Goal: Transaction & Acquisition: Subscribe to service/newsletter

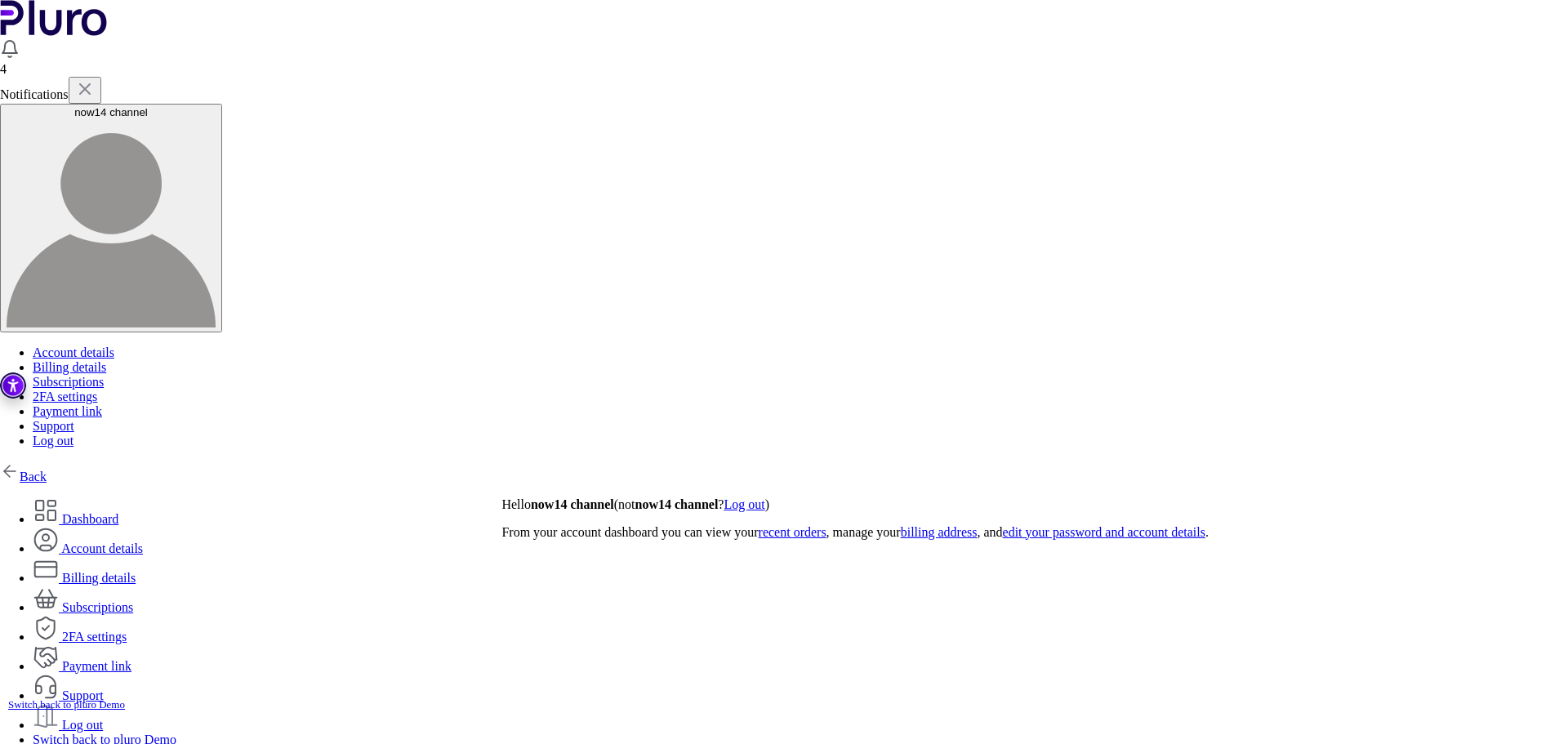
click at [46, 470] on link "Back" at bounding box center [23, 476] width 46 height 14
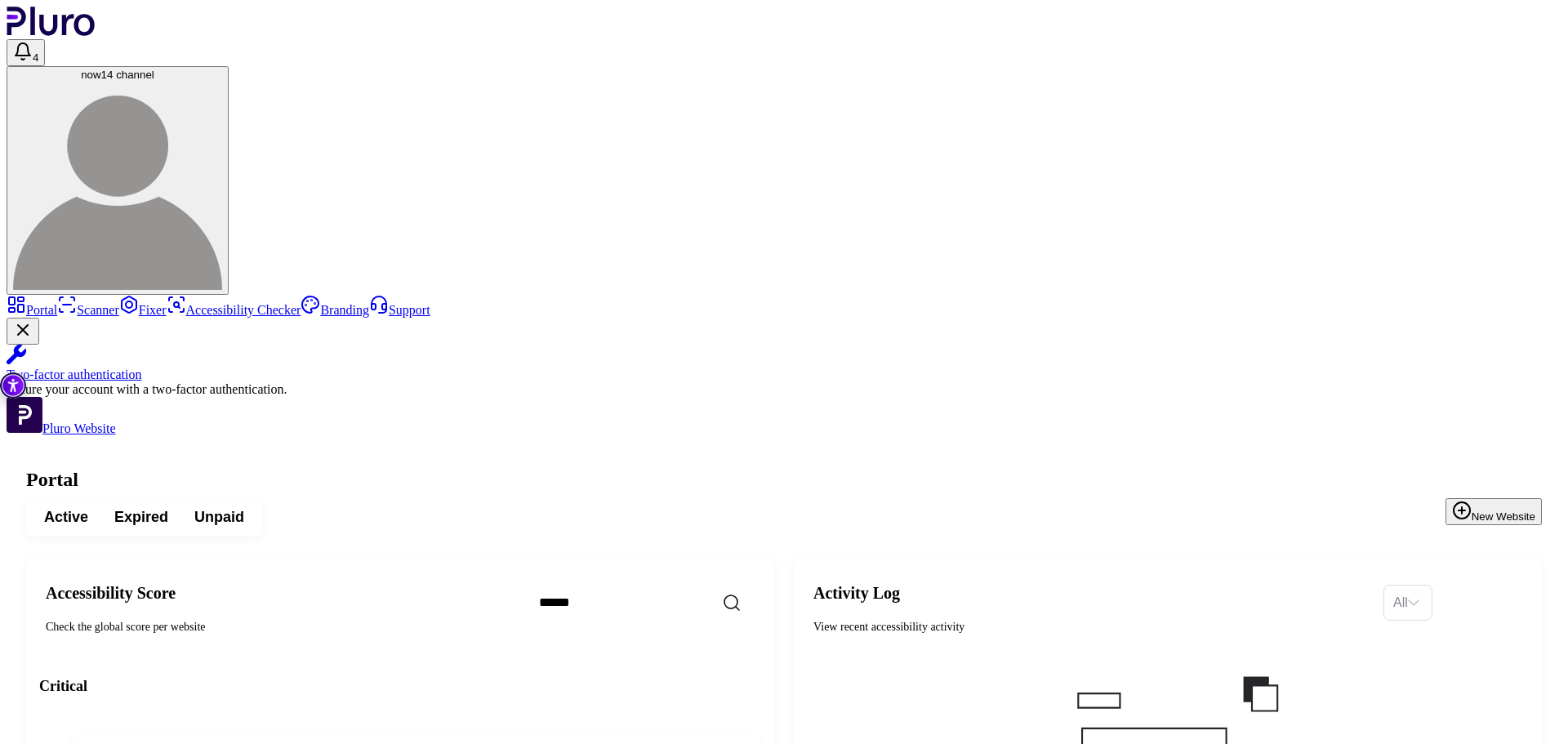
click at [168, 507] on span "Expired" at bounding box center [141, 517] width 54 height 20
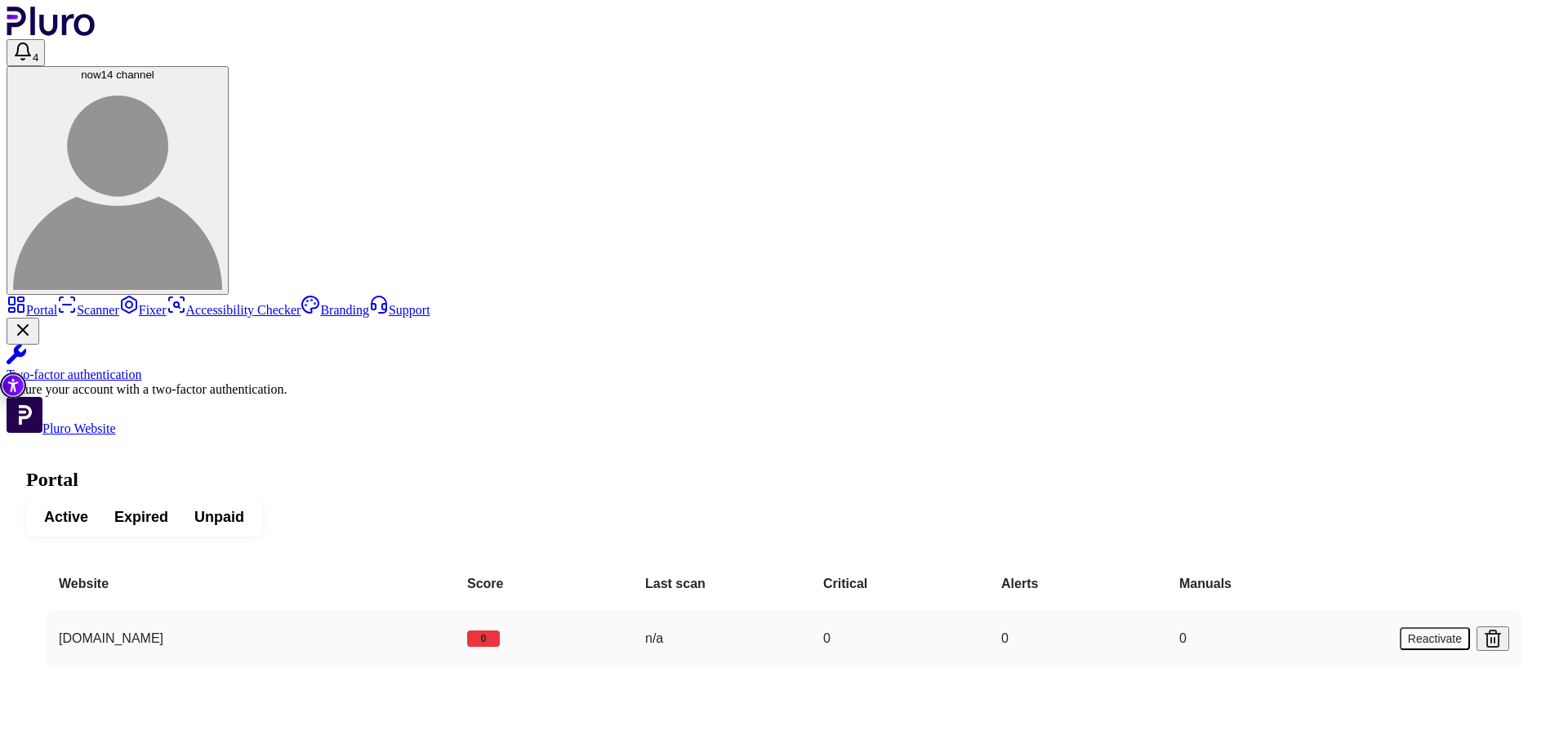
click at [1441, 628] on button "Reactivate" at bounding box center [1434, 639] width 70 height 23
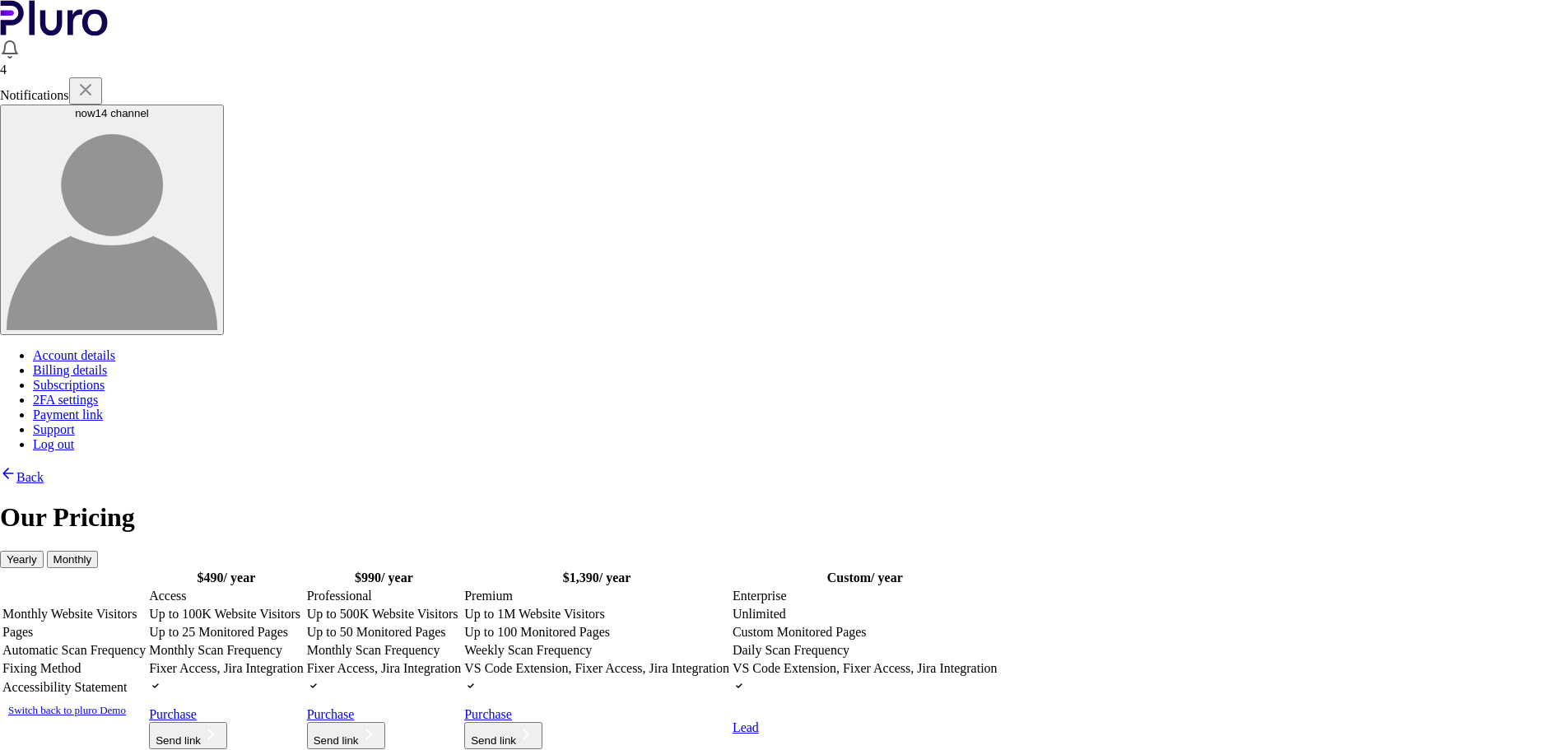
click at [305, 606] on td "Up to 100K Website Visitors" at bounding box center [226, 614] width 157 height 16
click at [216, 699] on icon at bounding box center [207, 709] width 20 height 20
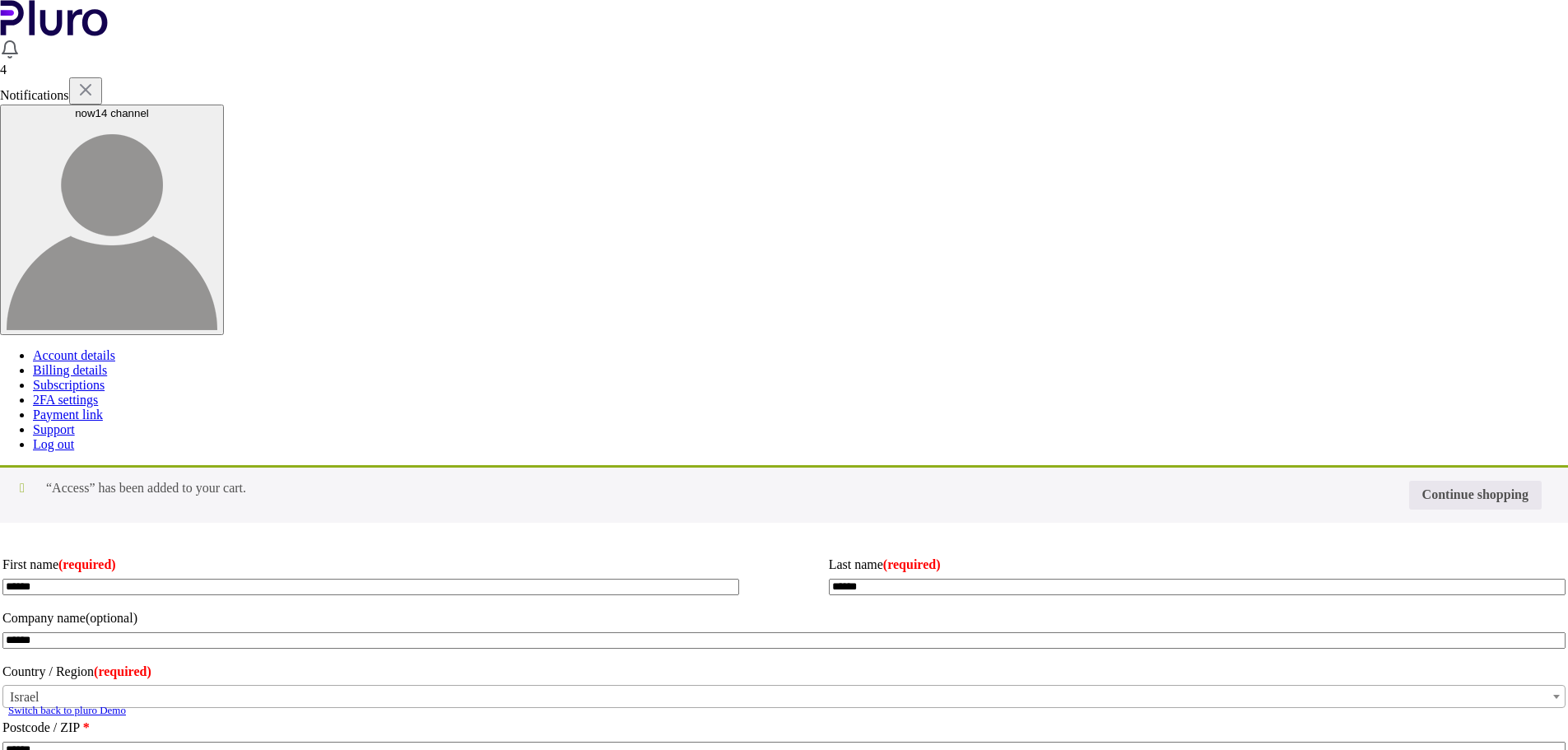
click at [0, 0] on input "Coupon:" at bounding box center [0, 0] width 0 height 0
type input "********"
click at [0, 0] on button "Apply coupon" at bounding box center [0, 0] width 0 height 0
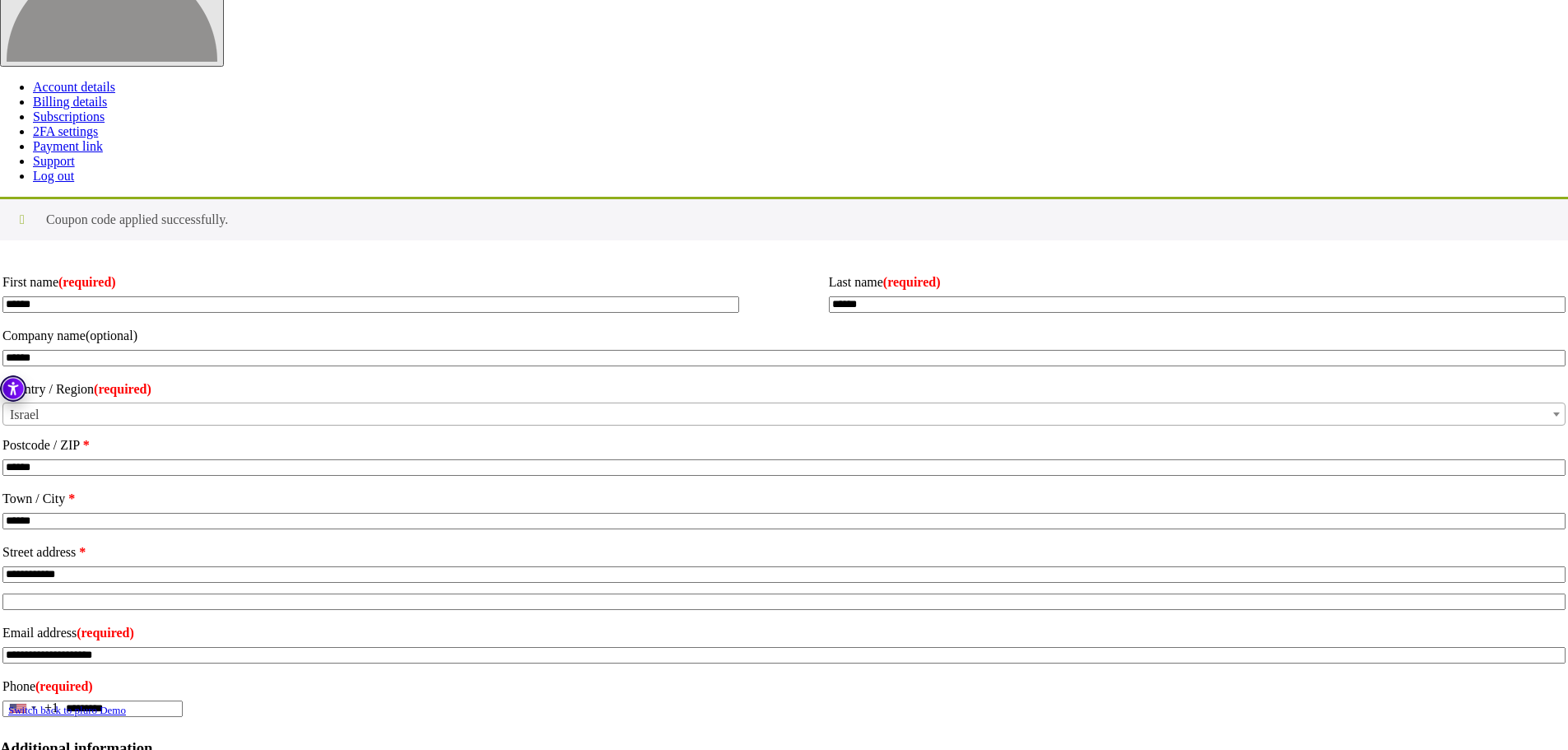
scroll to position [399, 0]
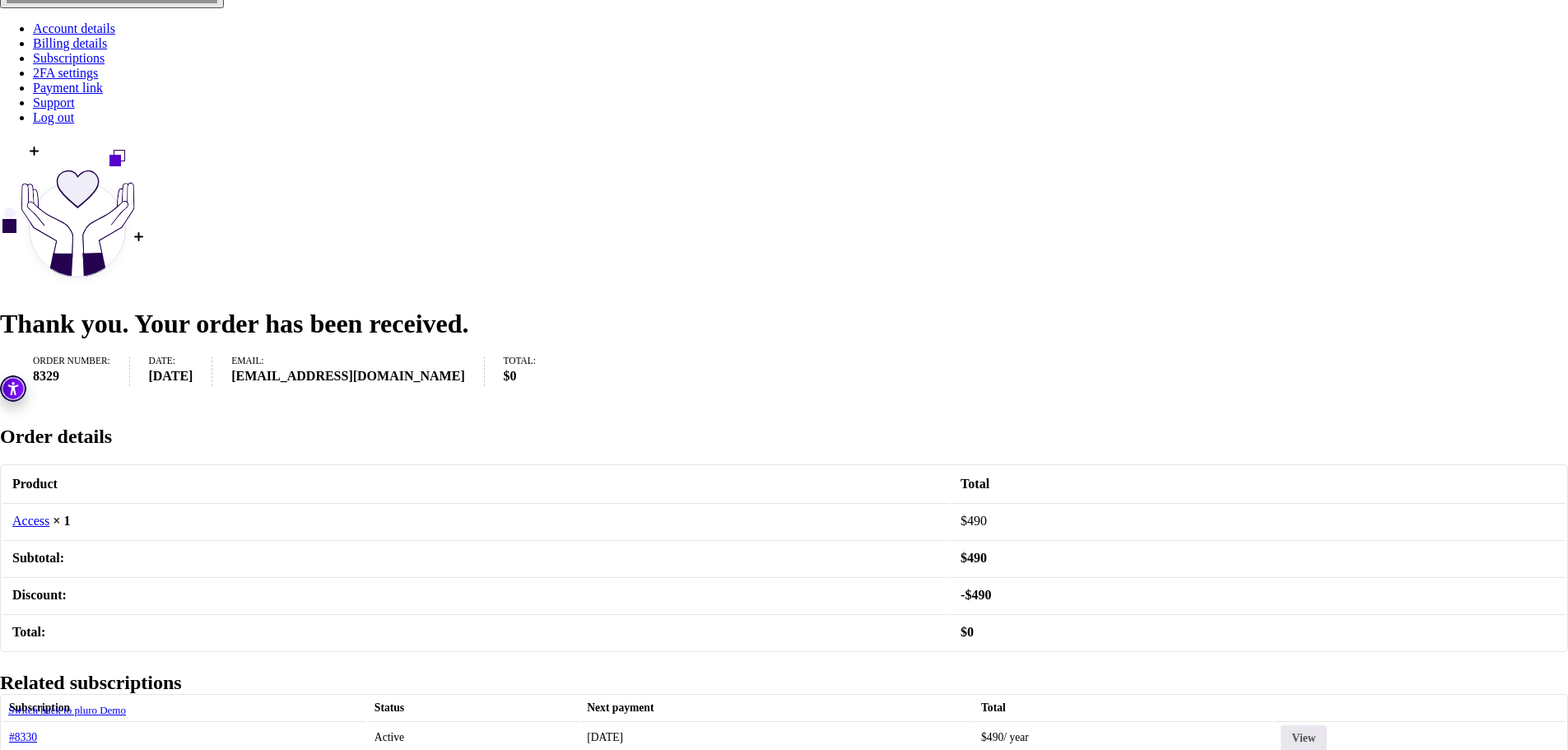
scroll to position [476, 0]
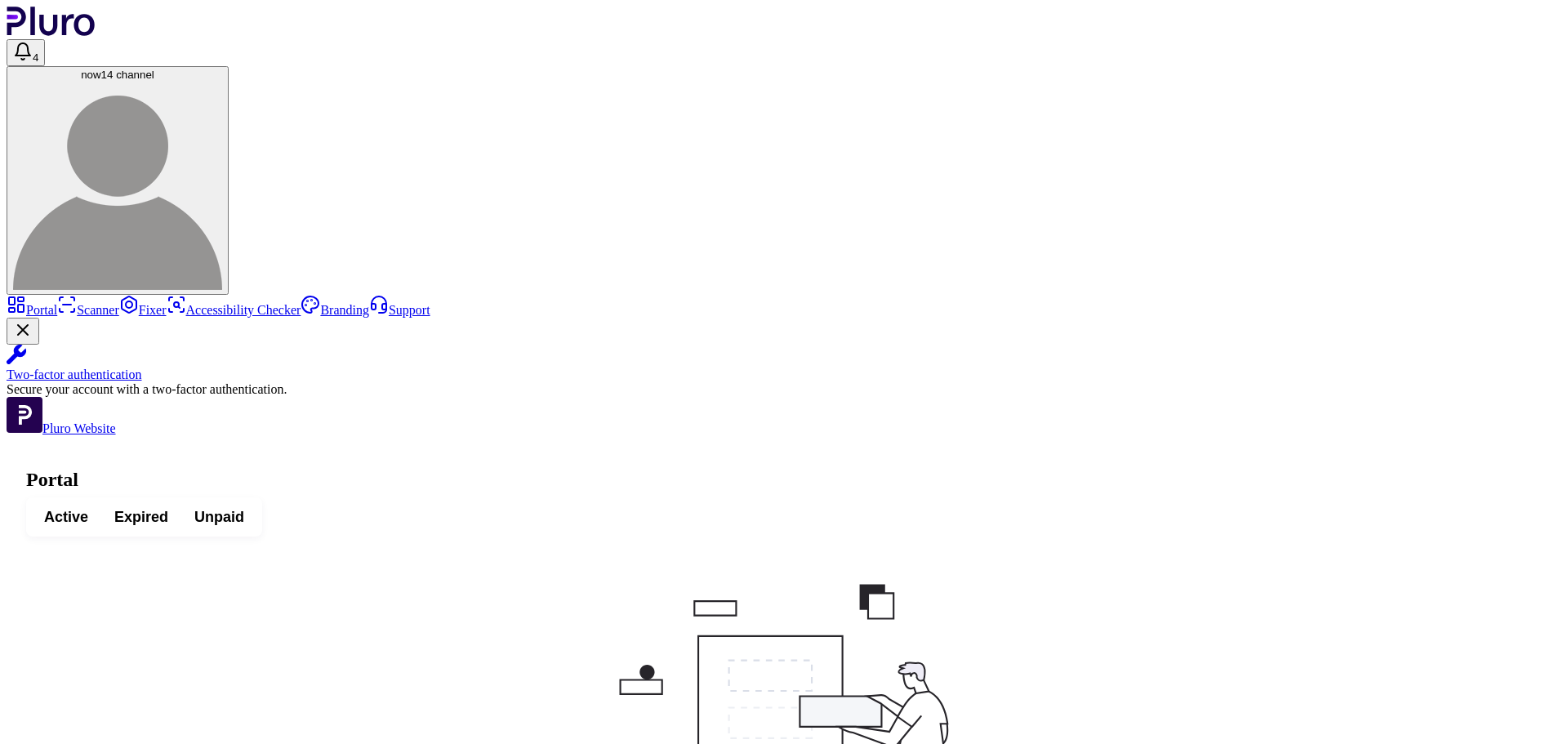
click at [182, 502] on span "button" at bounding box center [141, 517] width 80 height 29
click at [101, 502] on button "Active" at bounding box center [65, 517] width 70 height 29
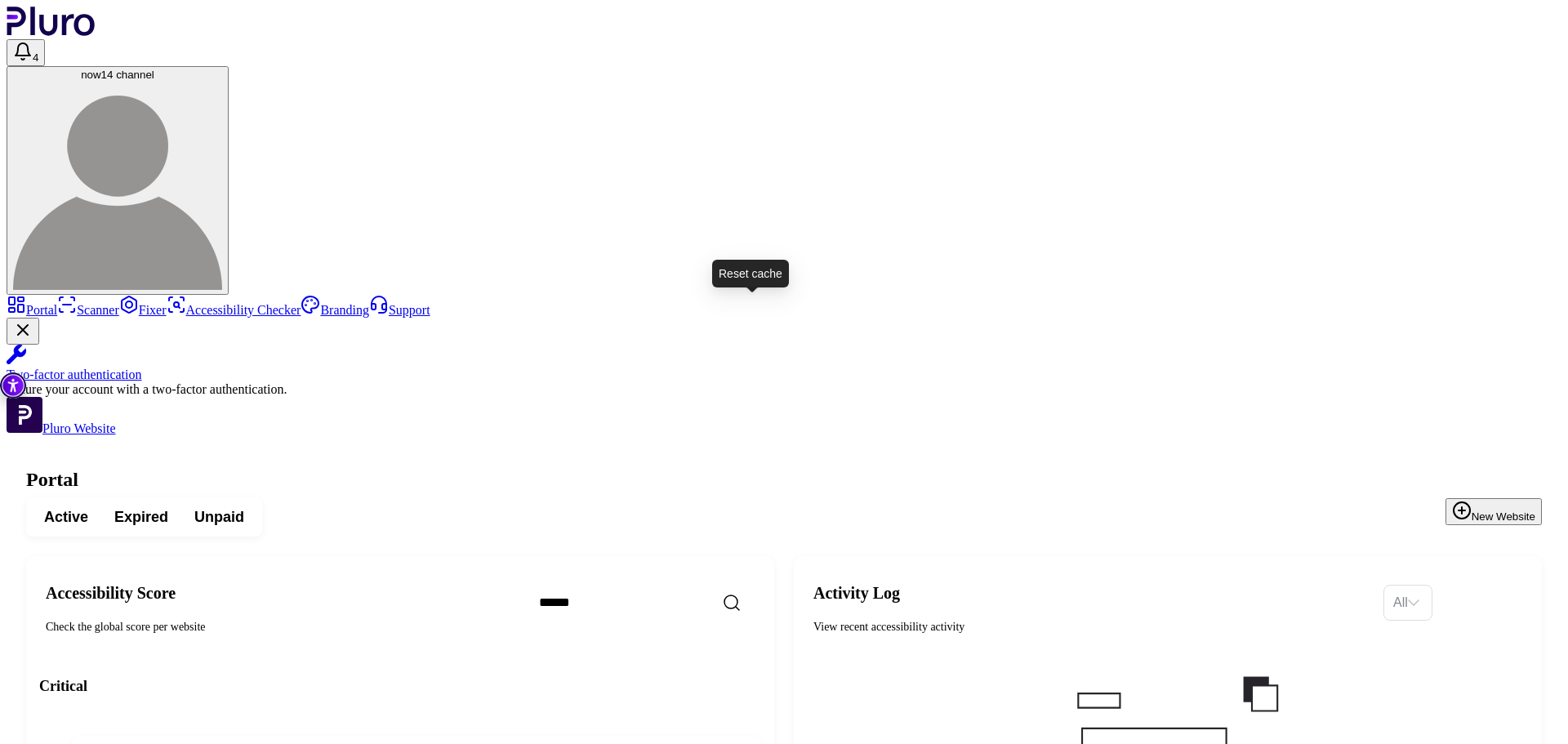
click at [659, 743] on icon "Reset the cache" at bounding box center [651, 758] width 12 height 12
